Goal: Transaction & Acquisition: Obtain resource

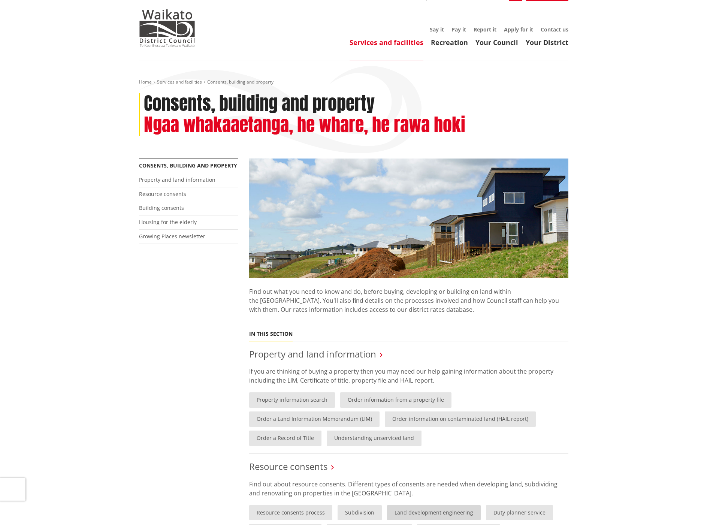
scroll to position [75, 0]
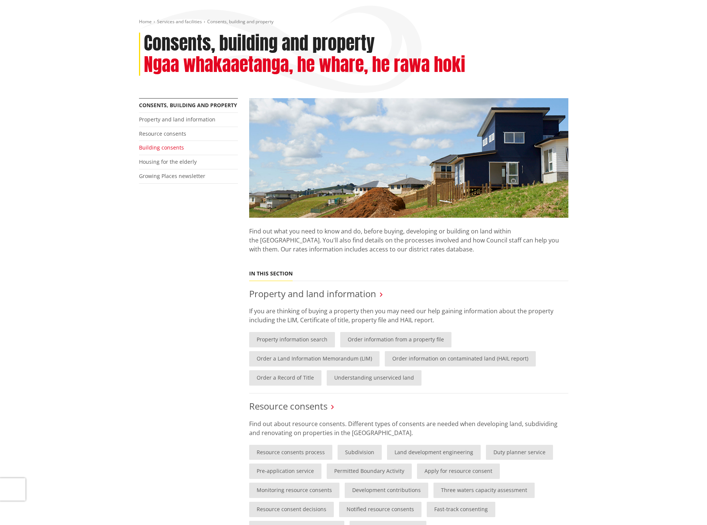
click at [171, 149] on link "Building consents" at bounding box center [161, 147] width 45 height 7
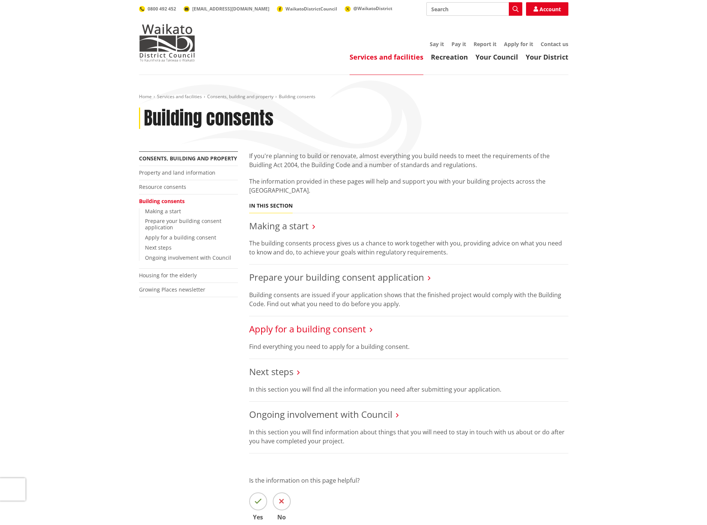
click at [356, 328] on link "Apply for a building consent" at bounding box center [307, 329] width 117 height 12
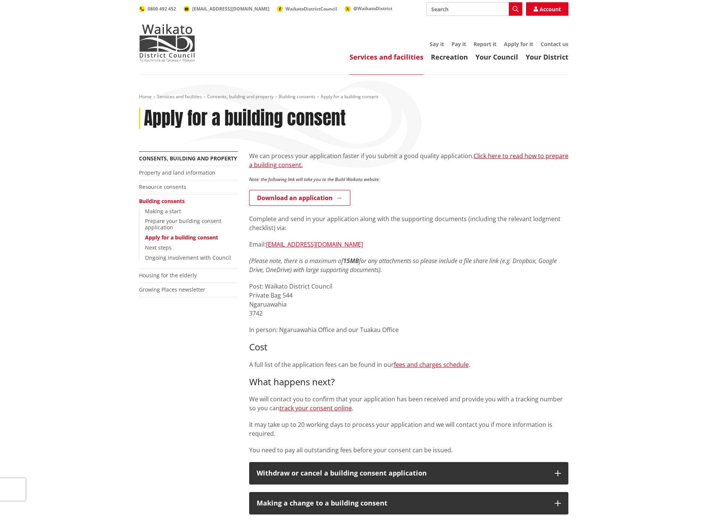
click at [437, 358] on div "We can process your application faster if you submit a good quality application…" at bounding box center [408, 302] width 319 height 303
click at [439, 361] on link "fees and charges schedule" at bounding box center [431, 365] width 75 height 8
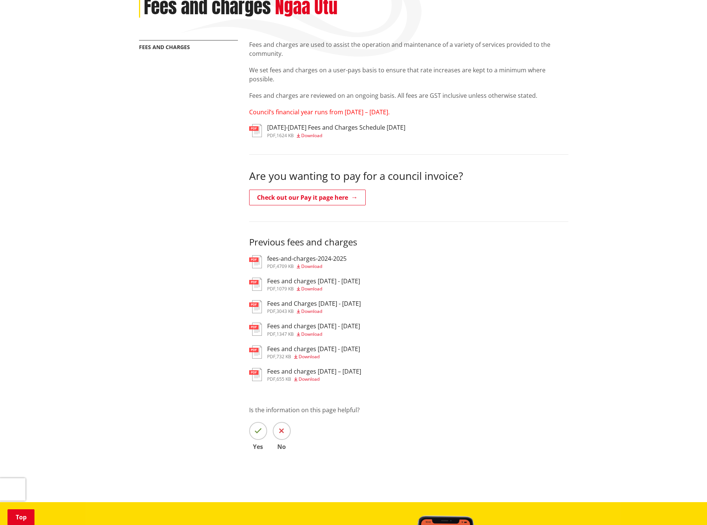
scroll to position [112, 0]
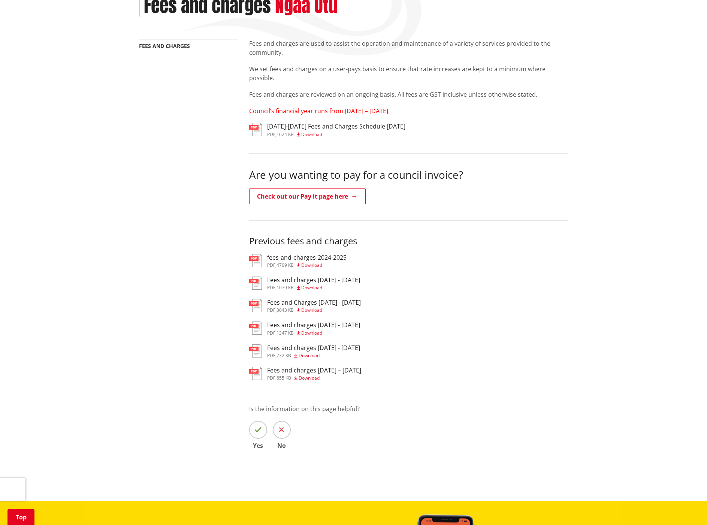
click at [329, 255] on h3 "fees-and-charges-2024-2025" at bounding box center [306, 257] width 79 height 7
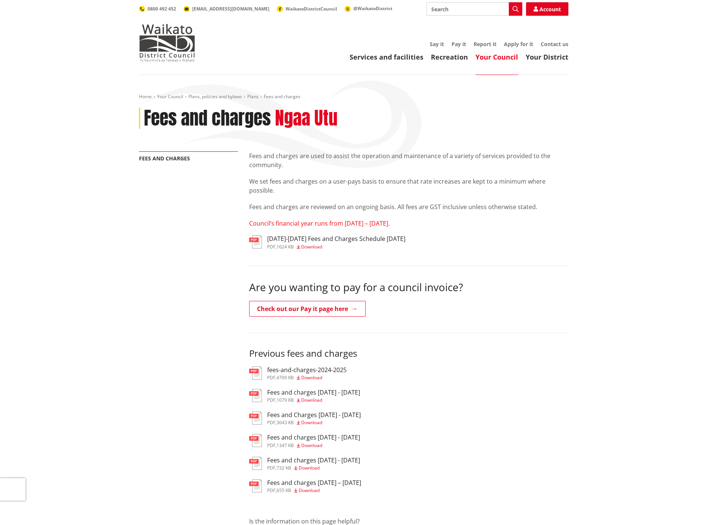
scroll to position [112, 0]
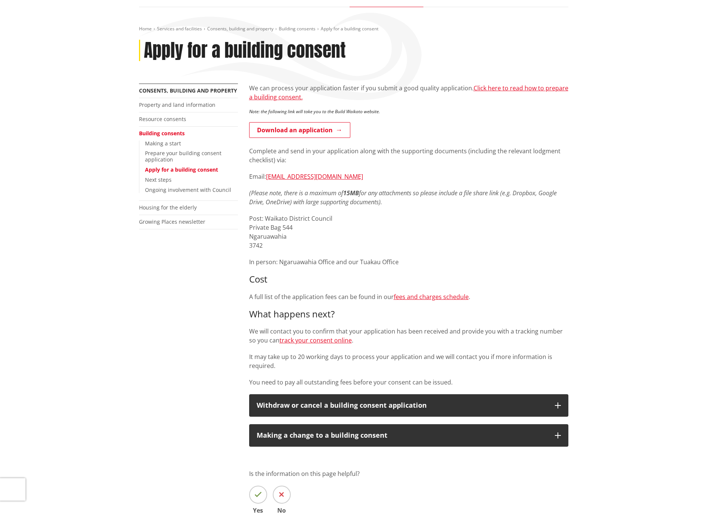
scroll to position [112, 0]
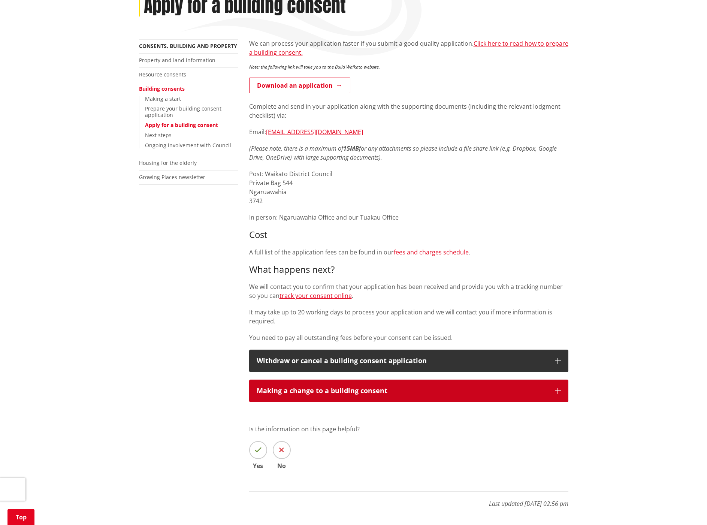
click at [346, 388] on div "Making a change to a building consent" at bounding box center [402, 390] width 291 height 7
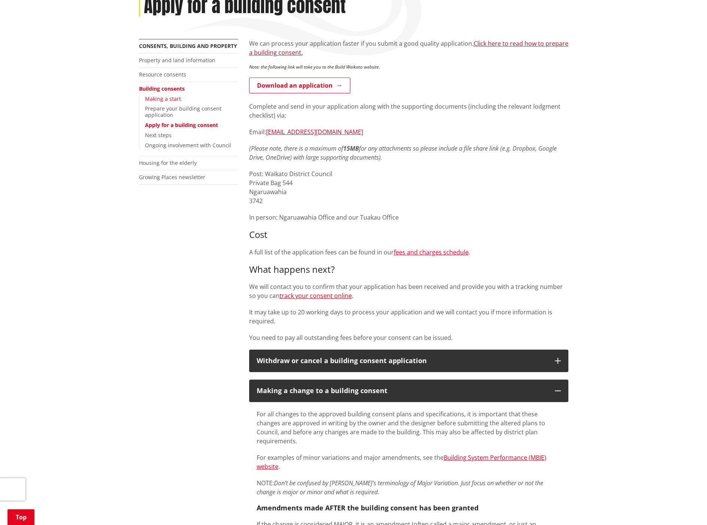
click at [168, 100] on link "Making a start" at bounding box center [163, 98] width 36 height 7
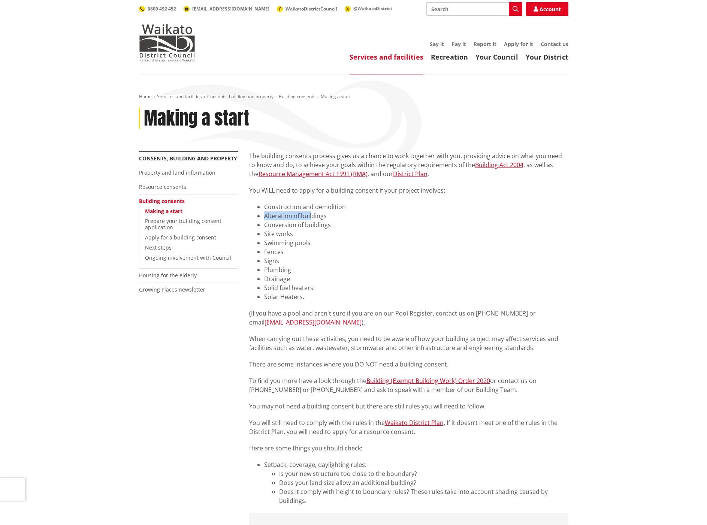
drag, startPoint x: 264, startPoint y: 217, endPoint x: 310, endPoint y: 220, distance: 46.2
click at [310, 220] on li "Alteration of buildings" at bounding box center [416, 215] width 304 height 9
drag, startPoint x: 265, startPoint y: 236, endPoint x: 291, endPoint y: 239, distance: 25.6
click at [289, 238] on li "Site works" at bounding box center [416, 233] width 304 height 9
drag, startPoint x: 265, startPoint y: 262, endPoint x: 283, endPoint y: 261, distance: 18.8
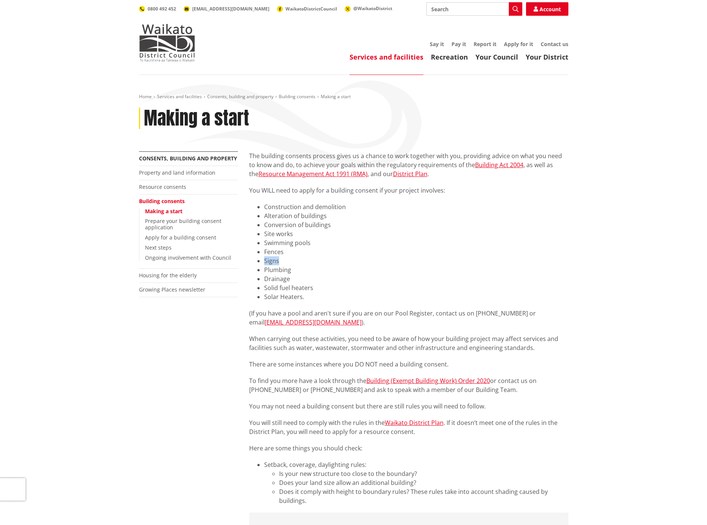
click at [283, 261] on li "Signs" at bounding box center [416, 260] width 304 height 9
drag, startPoint x: 263, startPoint y: 267, endPoint x: 323, endPoint y: 280, distance: 61.0
click at [323, 280] on ul "Construction and demolition Alteration of buildings Conversion of buildings Sit…" at bounding box center [408, 251] width 319 height 99
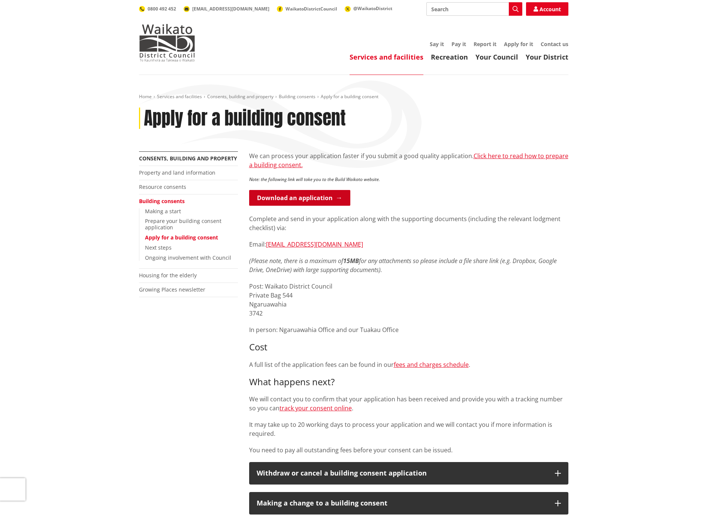
click at [324, 201] on link "Download an application" at bounding box center [299, 198] width 101 height 16
